Goal: Transaction & Acquisition: Purchase product/service

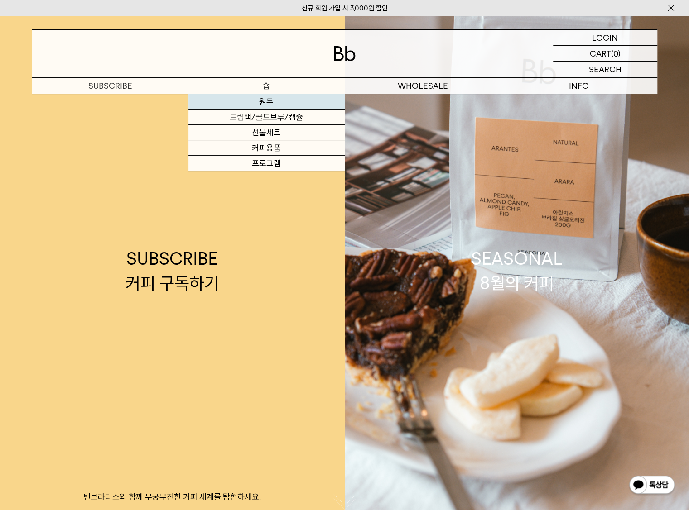
click at [256, 101] on link "원두" at bounding box center [266, 101] width 156 height 15
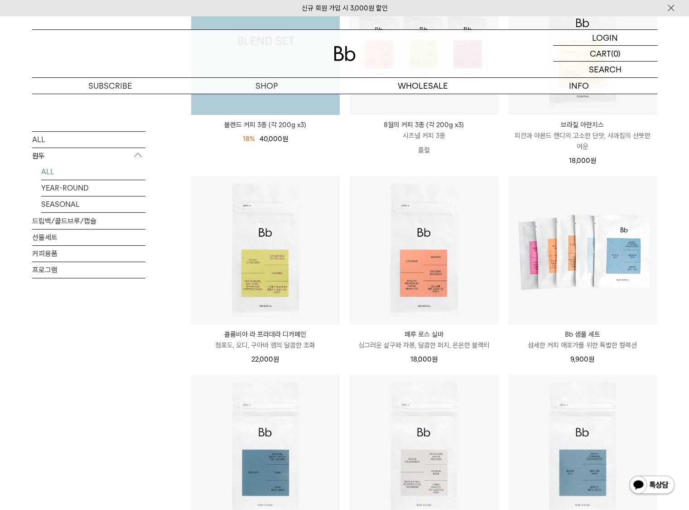
scroll to position [226, 0]
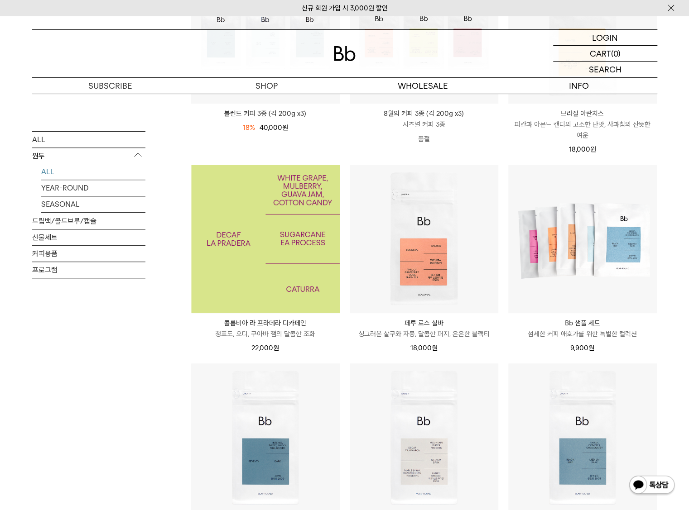
click at [310, 196] on img at bounding box center [265, 239] width 148 height 148
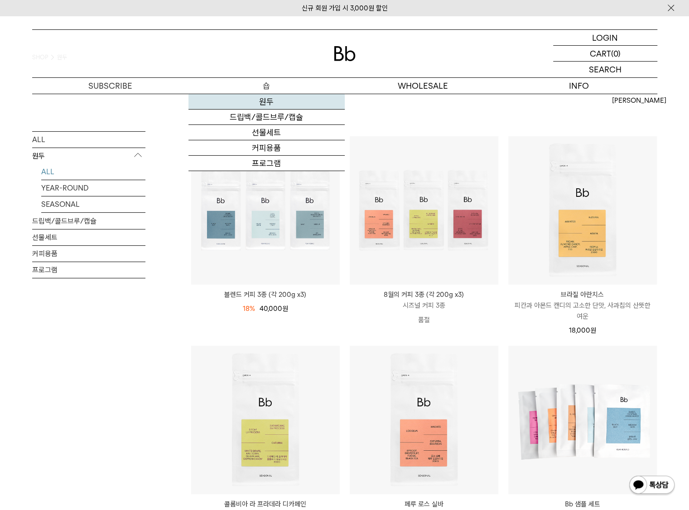
click at [235, 105] on link "원두" at bounding box center [266, 101] width 156 height 15
